Goal: Task Accomplishment & Management: Use online tool/utility

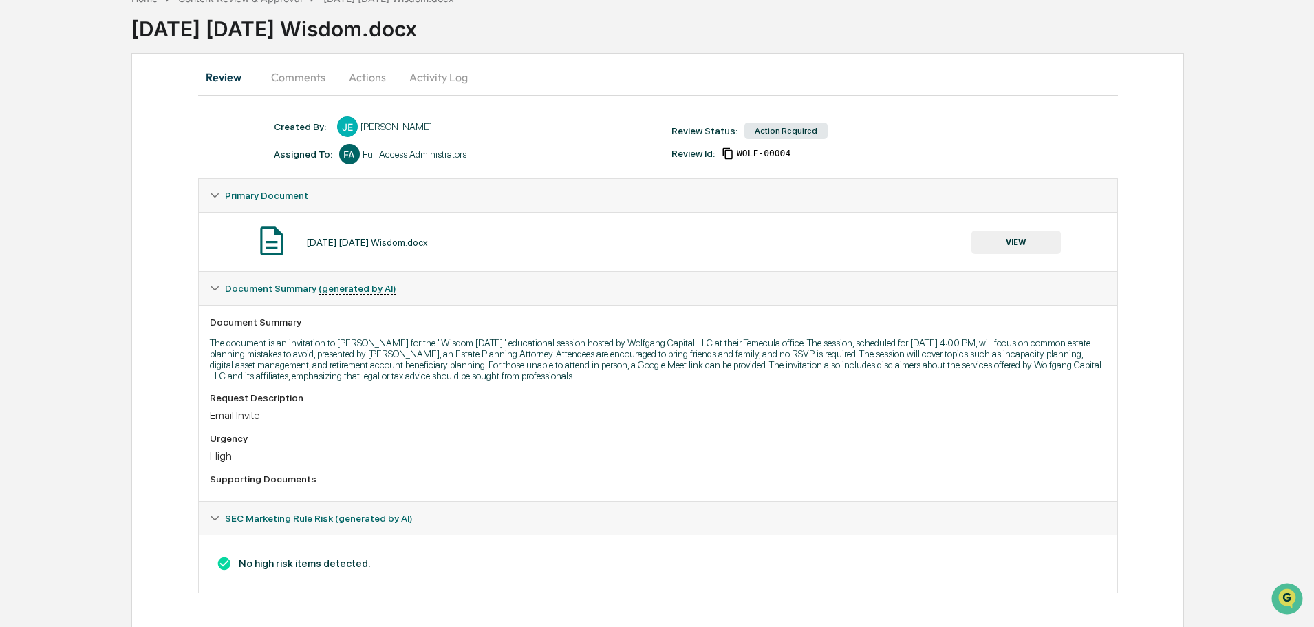
scroll to position [83, 0]
click at [299, 83] on button "Comments" at bounding box center [298, 75] width 76 height 33
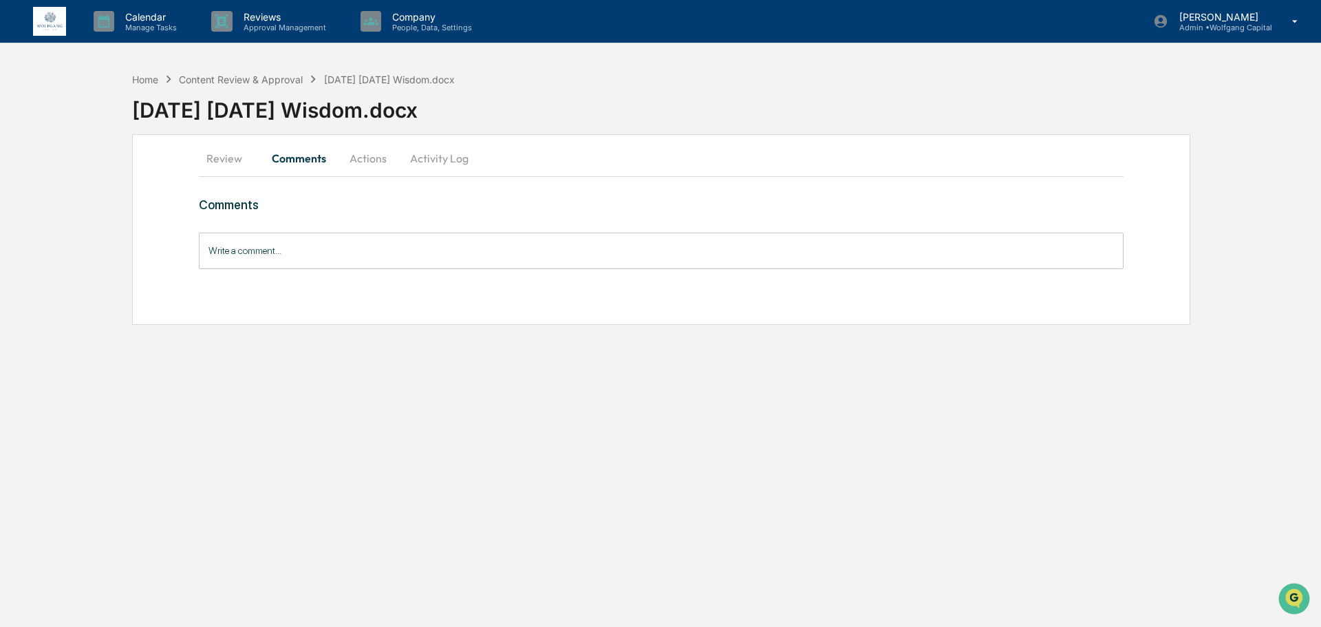
click at [358, 158] on button "Actions" at bounding box center [368, 158] width 62 height 33
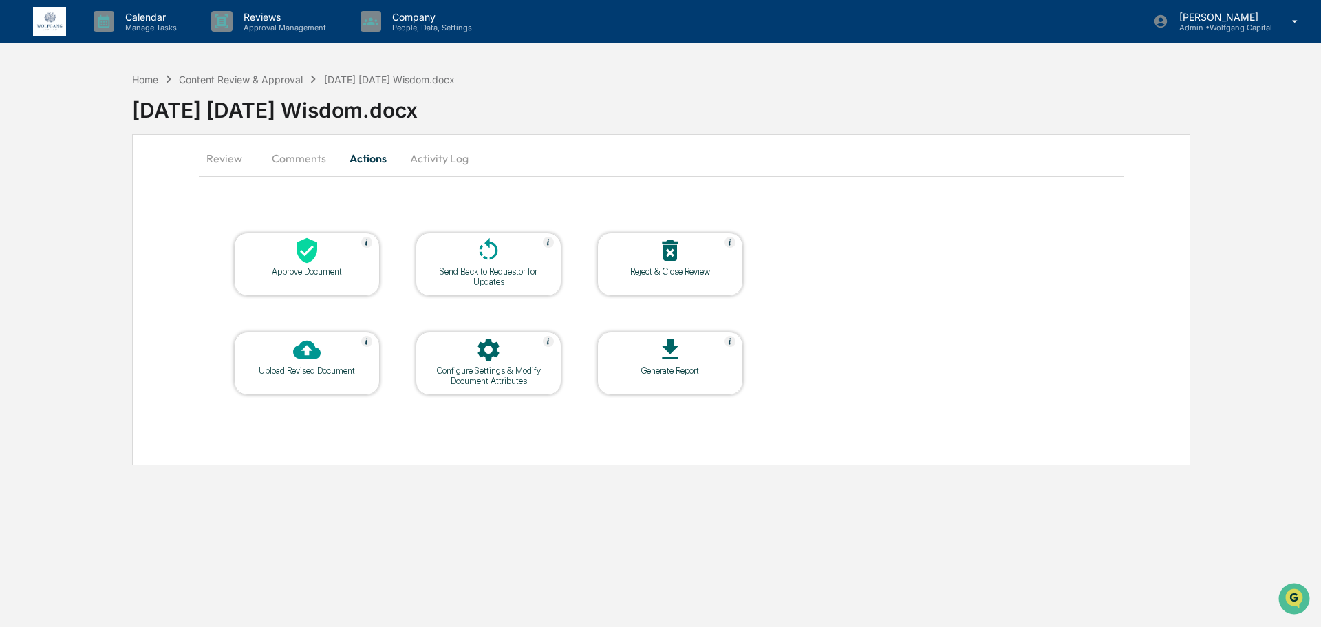
click at [328, 266] on div at bounding box center [307, 252] width 138 height 30
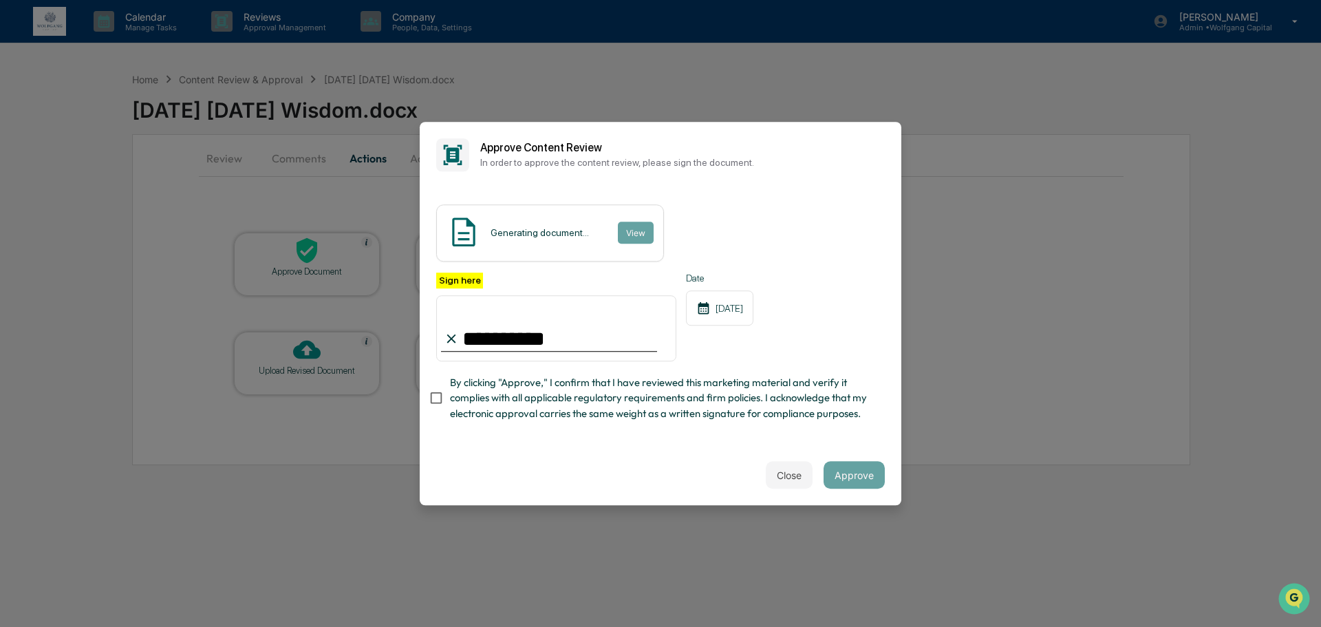
type input "**********"
click at [462, 402] on span "By clicking "Approve," I confirm that I have reviewed this marketing material a…" at bounding box center [662, 398] width 424 height 46
click at [811, 407] on span "By clicking "Approve," I confirm that I have reviewed this marketing material a…" at bounding box center [662, 398] width 424 height 46
click at [684, 392] on span "By clicking "Approve," I confirm that I have reviewed this marketing material a…" at bounding box center [662, 398] width 424 height 46
click at [869, 484] on button "Approve" at bounding box center [853, 475] width 61 height 28
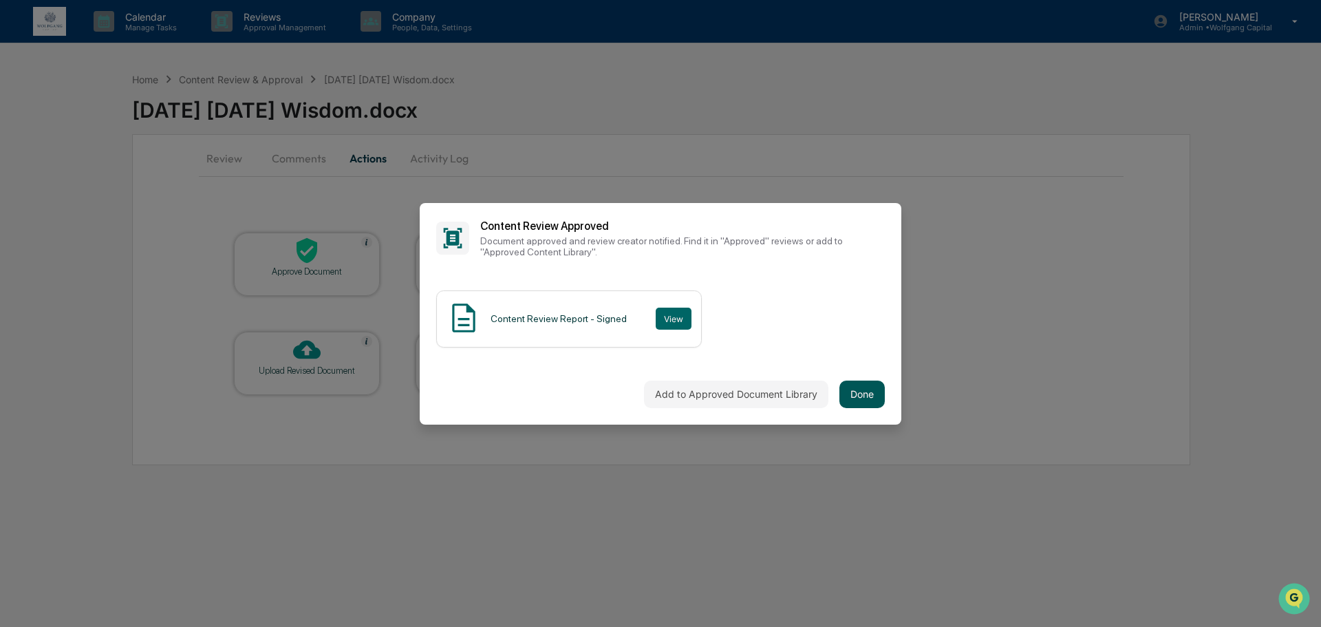
click at [856, 394] on button "Done" at bounding box center [861, 394] width 45 height 28
